Goal: Find contact information: Find contact information

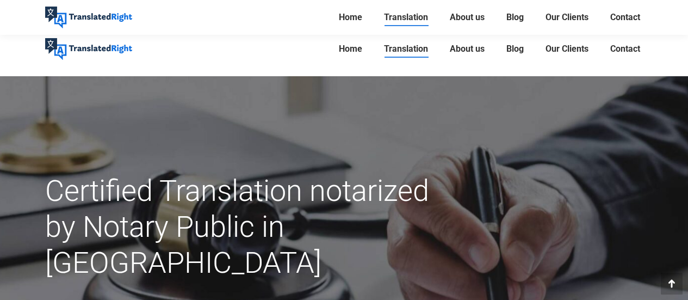
scroll to position [163, 0]
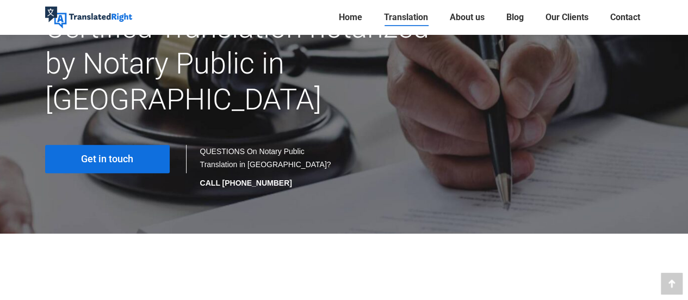
click at [126, 153] on span "Get in touch" at bounding box center [107, 158] width 52 height 11
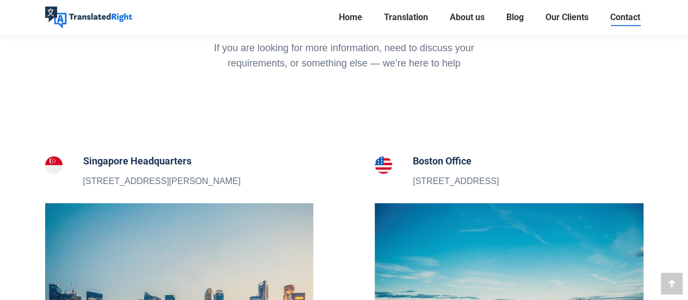
scroll to position [109, 0]
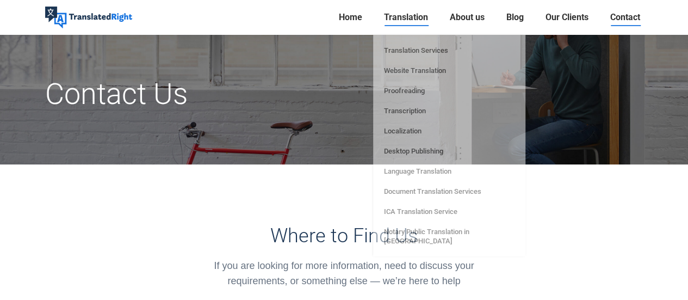
click at [396, 14] on span "Translation" at bounding box center [406, 17] width 44 height 11
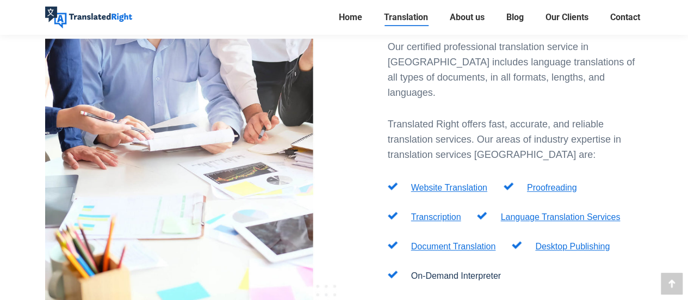
scroll to position [381, 0]
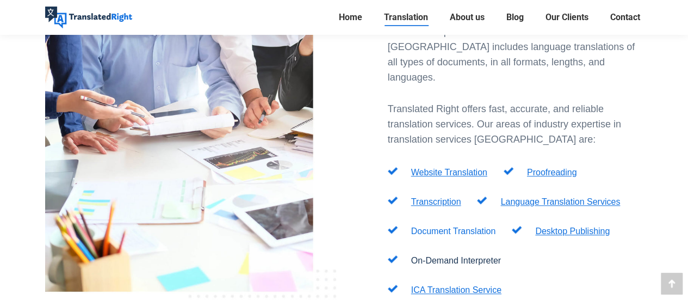
click at [472, 226] on link "Document Translation" at bounding box center [453, 230] width 85 height 9
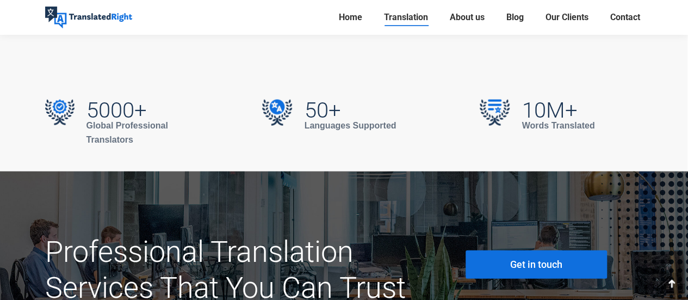
scroll to position [3208, 0]
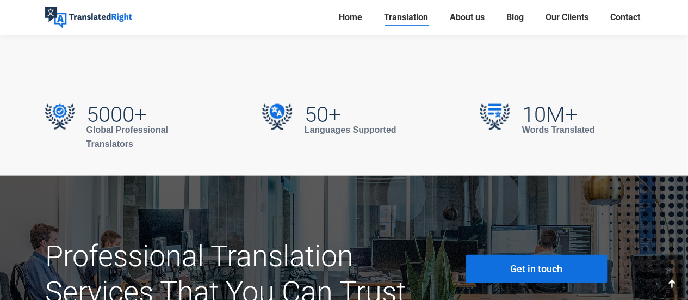
click at [571, 260] on link "Get in touch" at bounding box center [535, 268] width 141 height 28
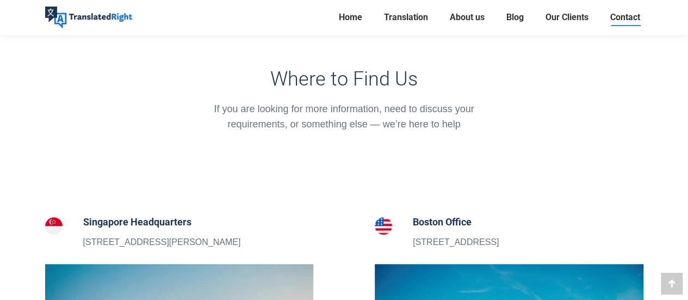
scroll to position [326, 0]
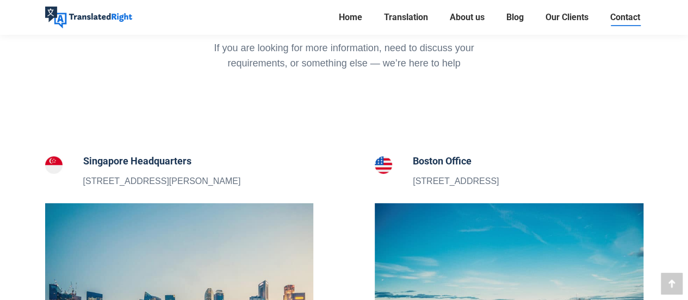
click at [258, 177] on div "Singapore Headquarters [STREET_ADDRESS][PERSON_NAME]" at bounding box center [179, 170] width 269 height 35
click at [146, 161] on h5 "Singapore Headquarters" at bounding box center [162, 160] width 158 height 15
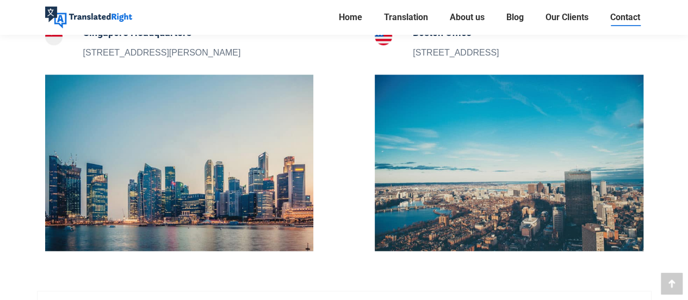
scroll to position [598, 0]
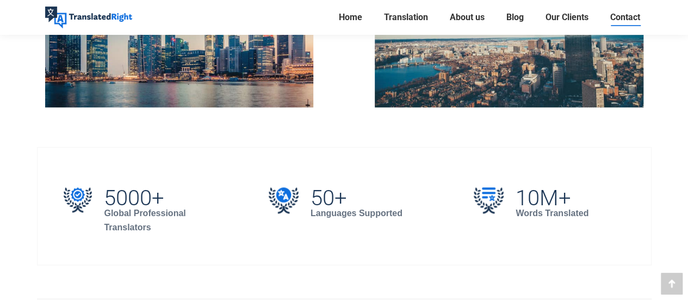
click at [182, 80] on img at bounding box center [179, 19] width 269 height 176
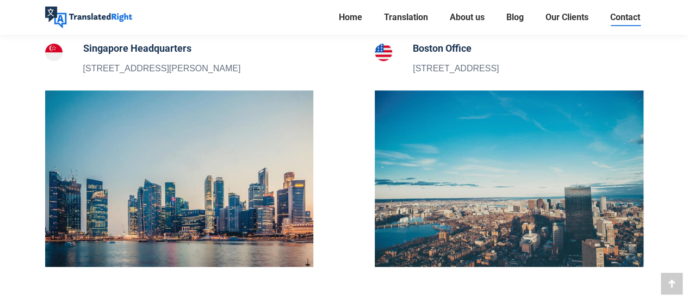
scroll to position [326, 0]
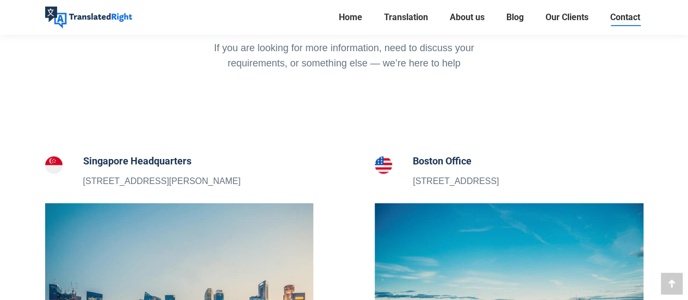
click at [49, 165] on img at bounding box center [53, 164] width 17 height 17
click at [113, 159] on h5 "Singapore Headquarters" at bounding box center [162, 160] width 158 height 15
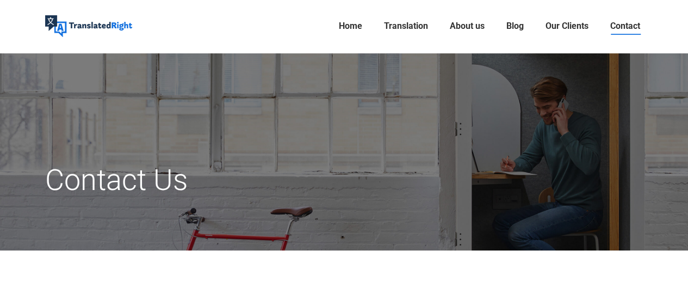
scroll to position [0, 0]
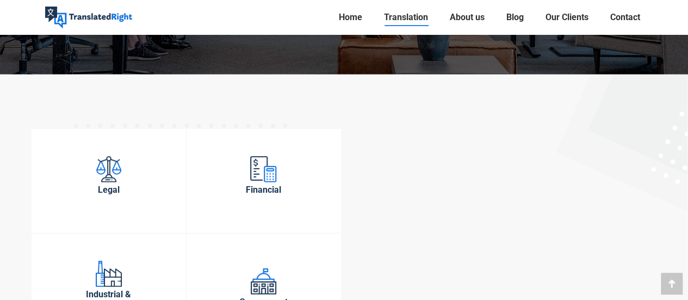
scroll to position [3588, 0]
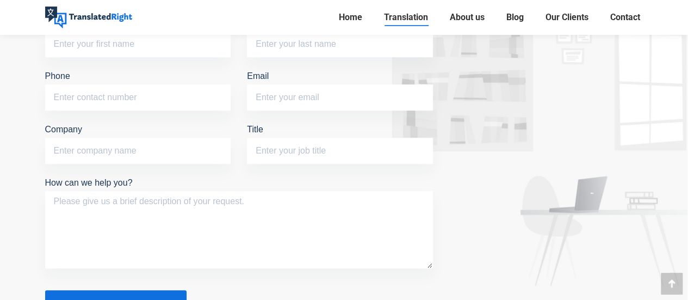
scroll to position [4567, 0]
